Goal: Task Accomplishment & Management: Complete application form

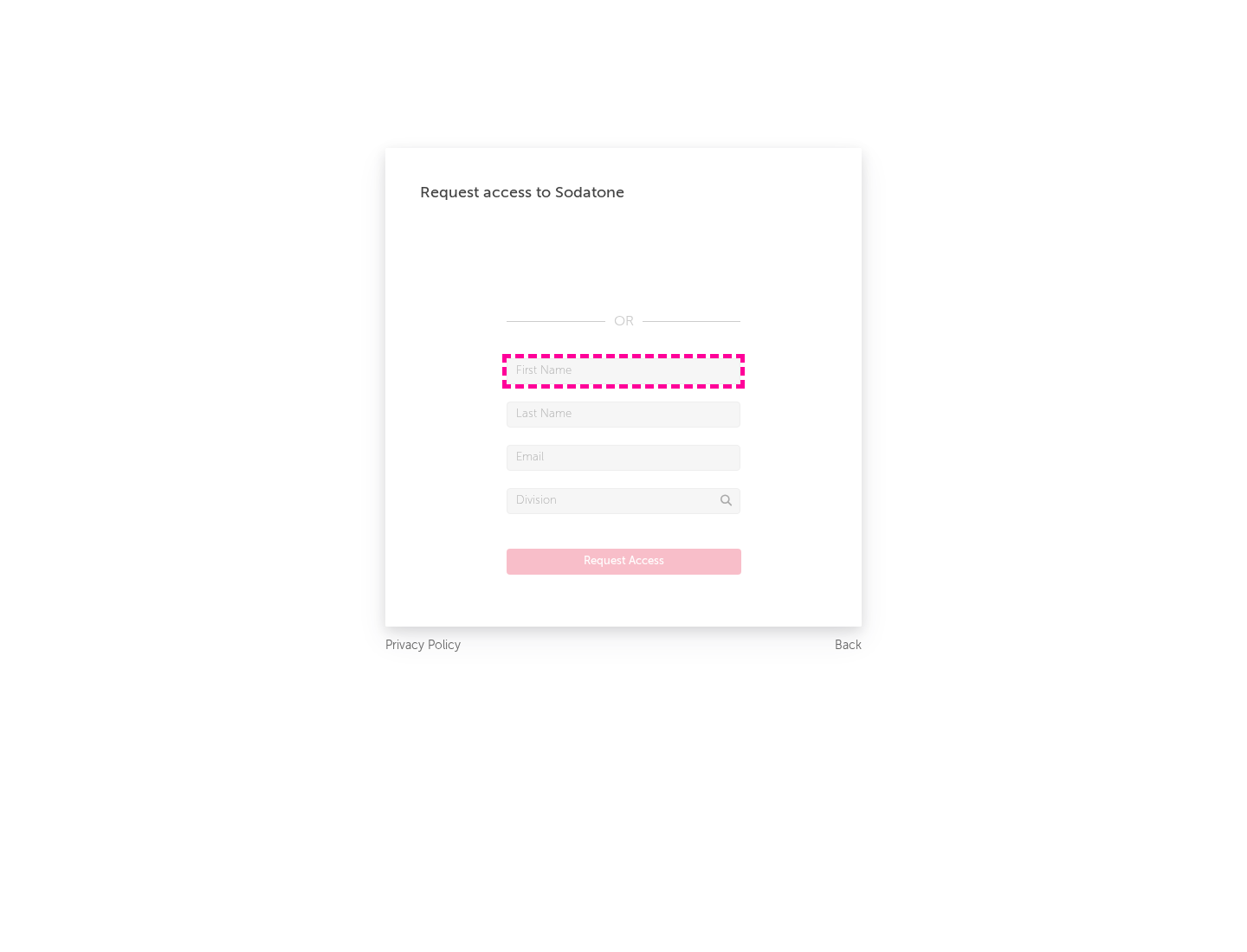
click at [624, 370] on input "text" at bounding box center [624, 371] width 234 height 26
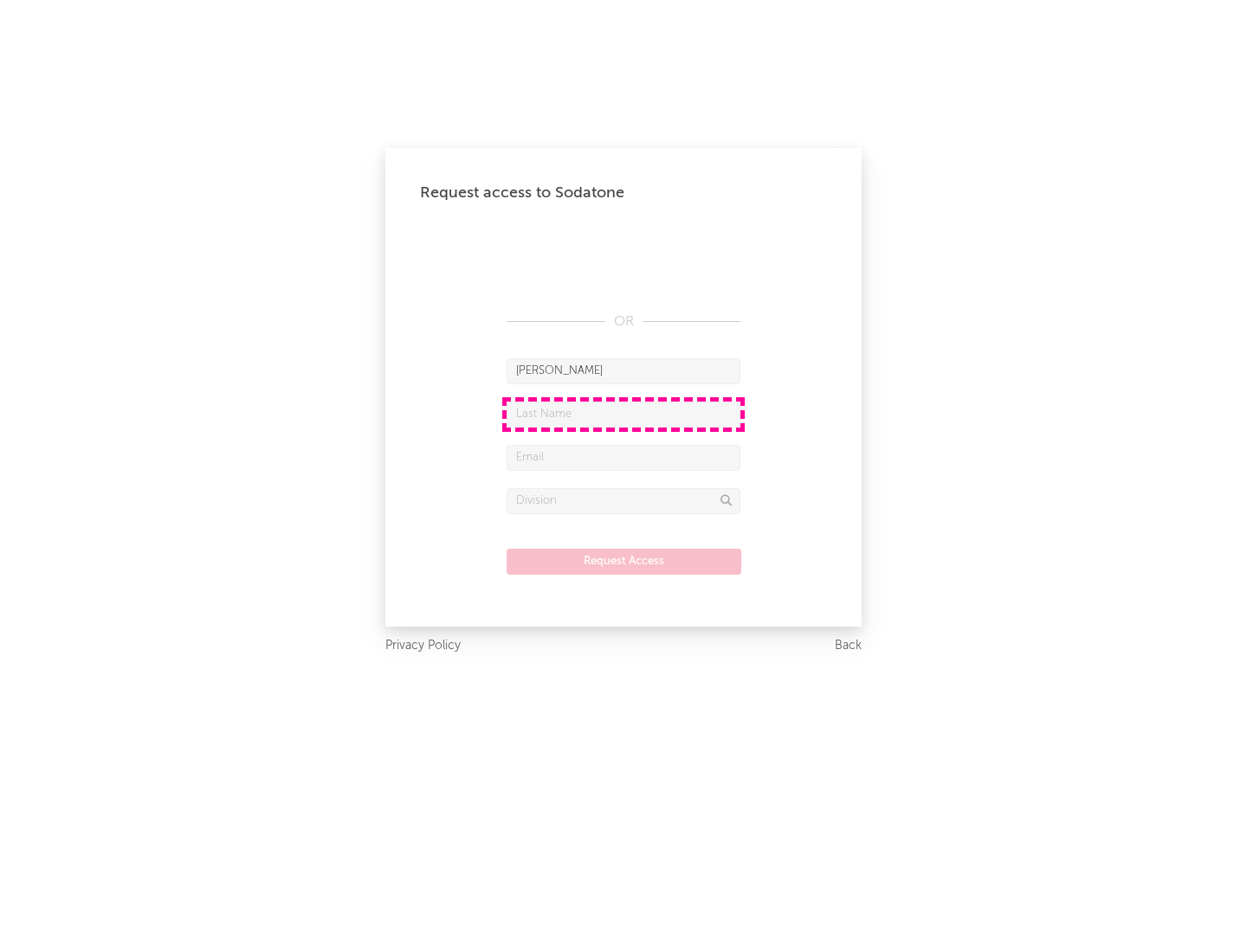
type input "[PERSON_NAME]"
click at [624, 414] on input "text" at bounding box center [624, 415] width 234 height 26
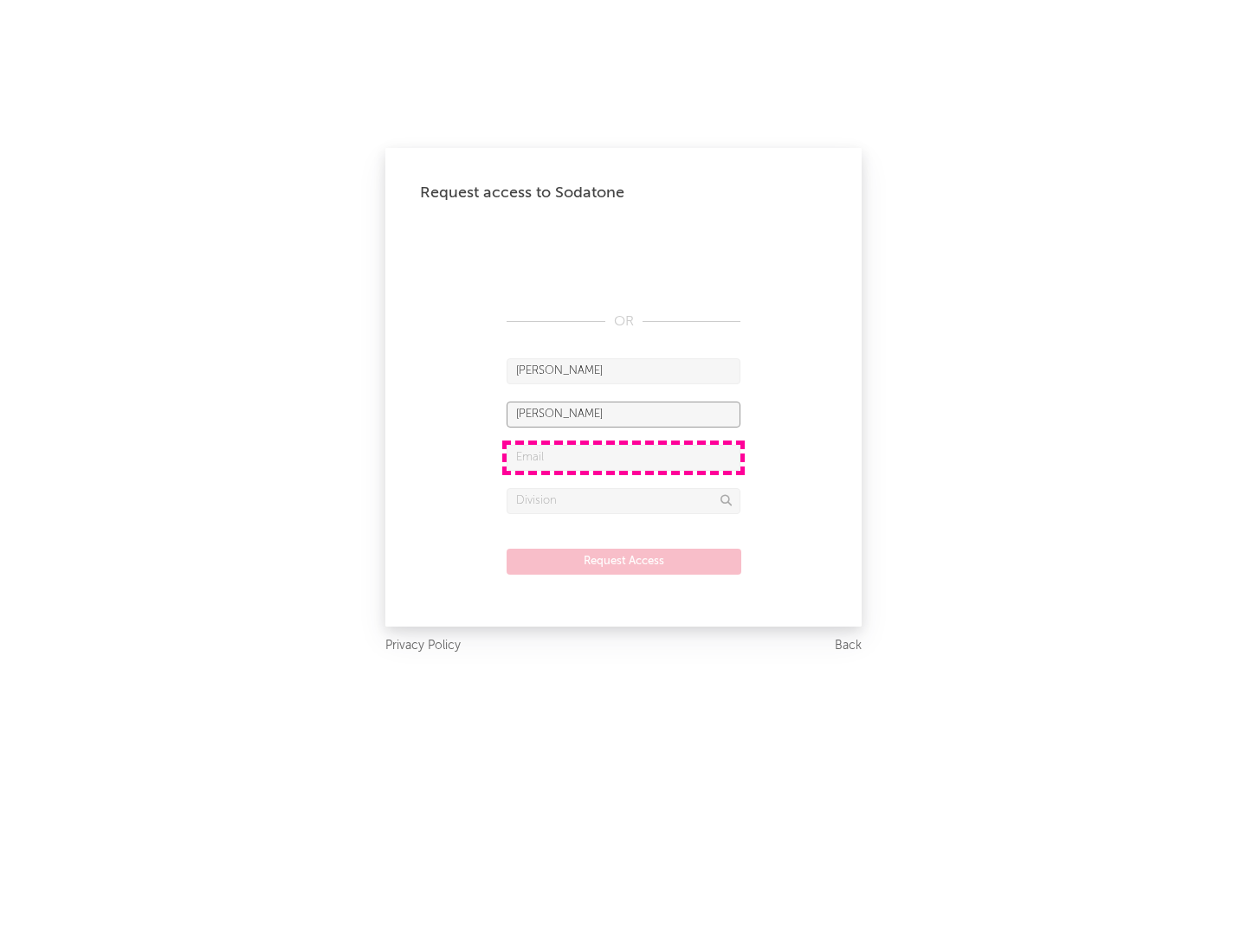
type input "[PERSON_NAME]"
click at [624, 457] on input "text" at bounding box center [624, 458] width 234 height 26
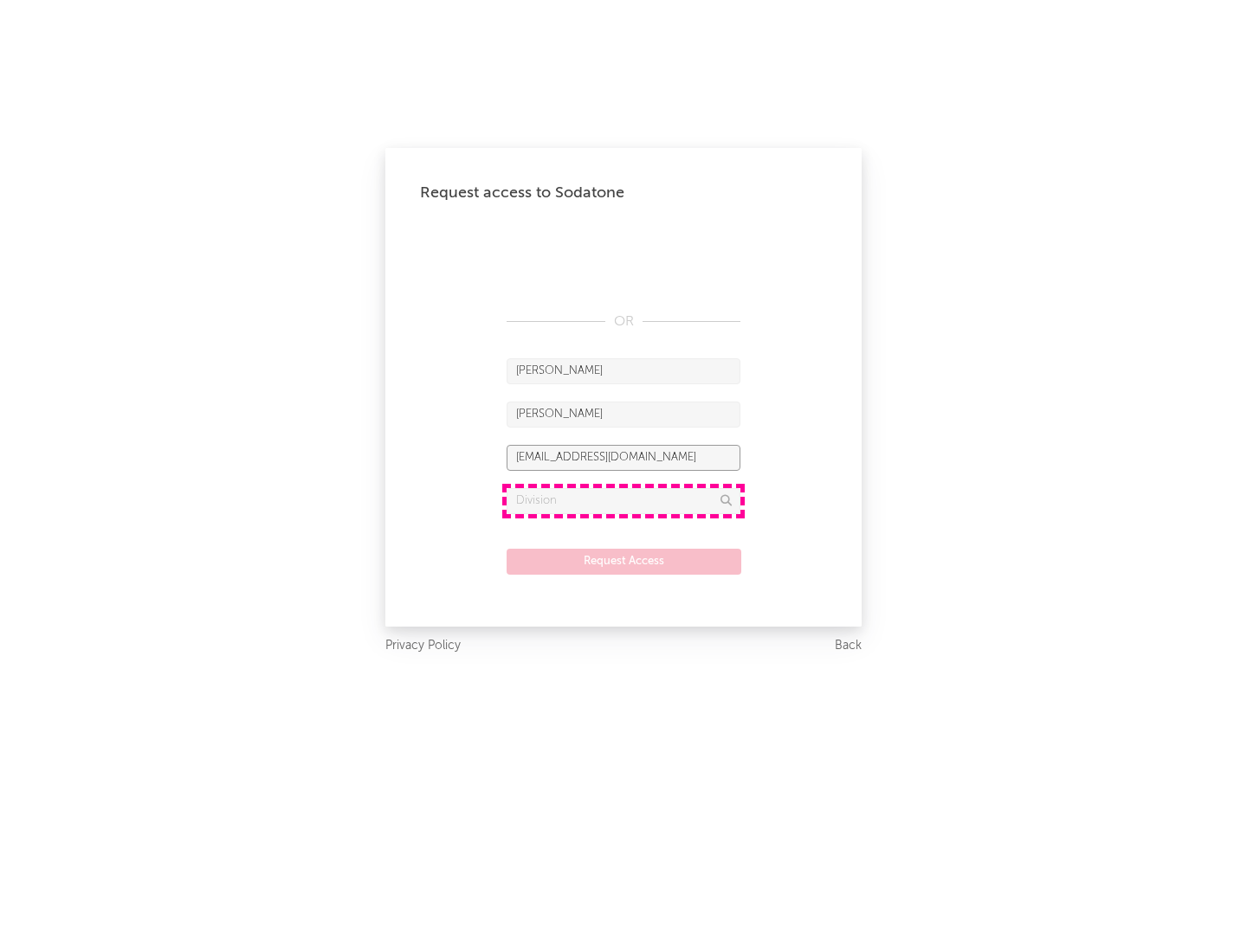
type input "[EMAIL_ADDRESS][DOMAIN_NAME]"
click at [624, 500] on input "text" at bounding box center [624, 501] width 234 height 26
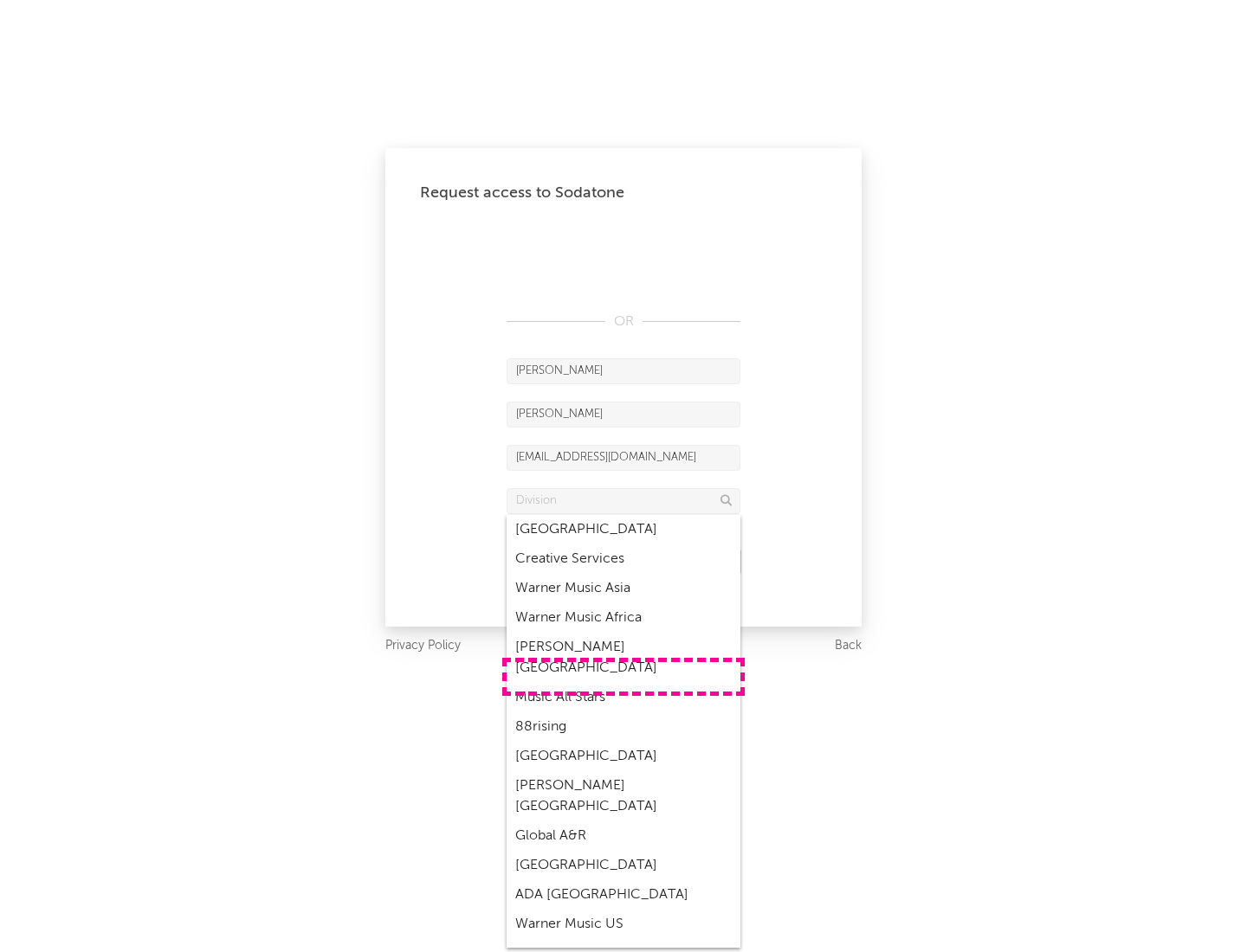
click at [624, 683] on div "Music All Stars" at bounding box center [624, 698] width 234 height 30
type input "Music All Stars"
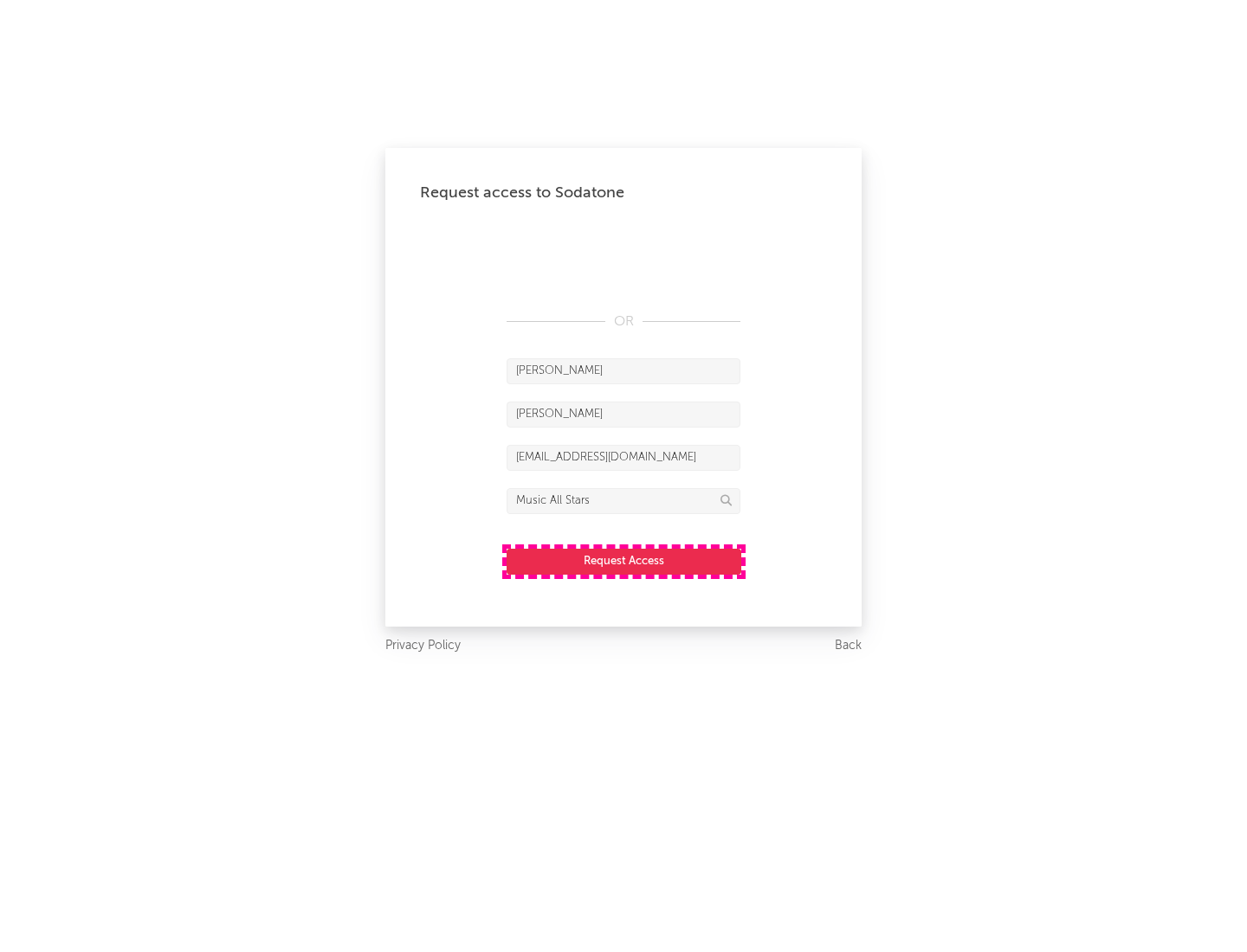
click at [624, 561] on button "Request Access" at bounding box center [624, 562] width 235 height 26
